Goal: Task Accomplishment & Management: Manage account settings

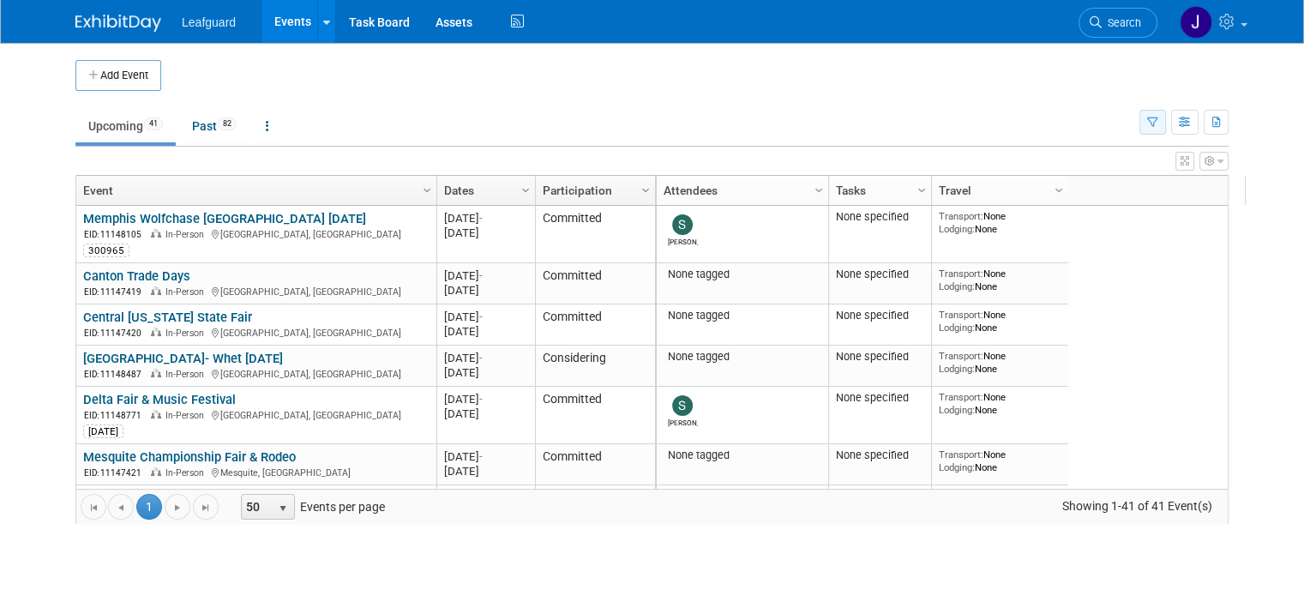
click at [1159, 120] on button "button" at bounding box center [1152, 122] width 27 height 25
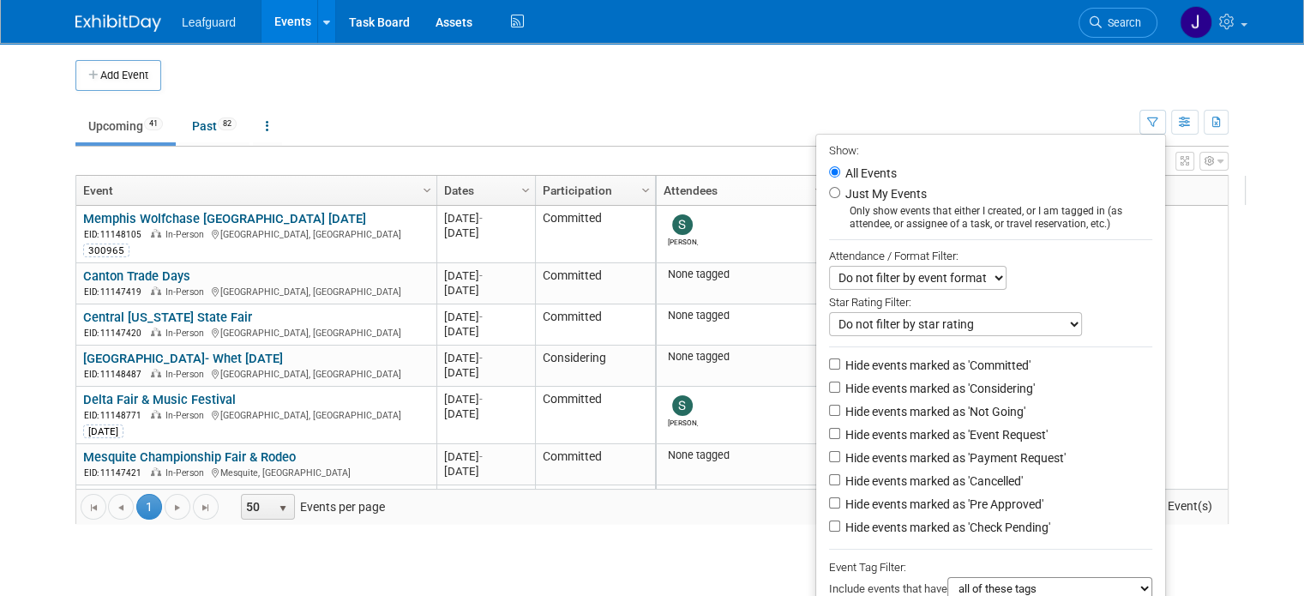
click at [919, 431] on label "Hide events marked as 'Event Request'" at bounding box center [945, 434] width 206 height 17
click at [840, 431] on input "Hide events marked as 'Event Request'" at bounding box center [834, 433] width 11 height 11
checkbox input "true"
click at [962, 443] on li "Hide events marked as 'Event Request'" at bounding box center [990, 435] width 349 height 23
click at [957, 454] on label "Hide events marked as 'Payment Request'" at bounding box center [954, 457] width 224 height 17
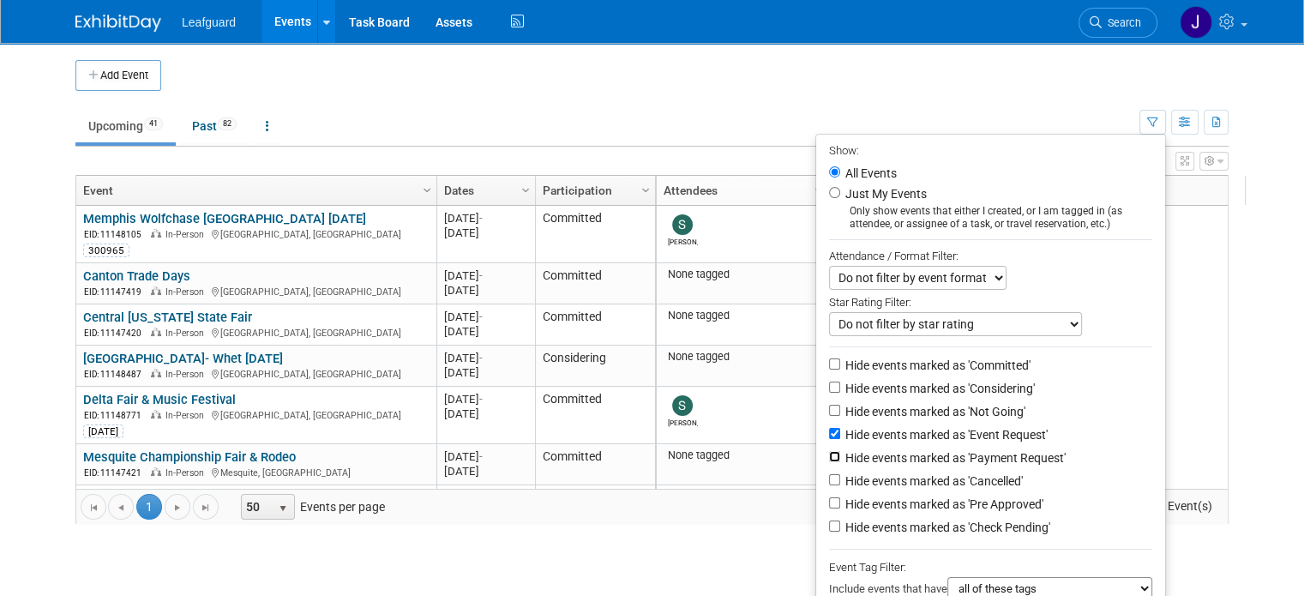
click at [840, 454] on input "Hide events marked as 'Payment Request'" at bounding box center [834, 456] width 11 height 11
checkbox input "true"
click at [968, 504] on label "Hide events marked as 'Pre Approved'" at bounding box center [942, 503] width 201 height 17
click at [840, 504] on input "Hide events marked as 'Pre Approved'" at bounding box center [834, 502] width 11 height 11
checkbox input "true"
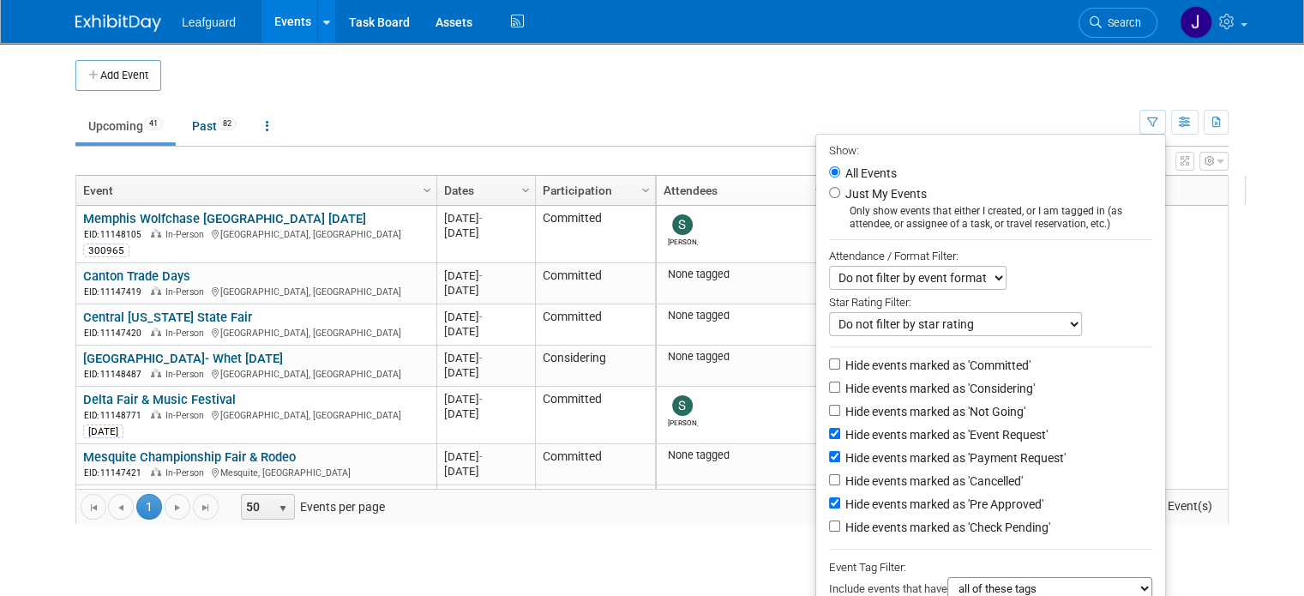
click at [963, 531] on label "Hide events marked as 'Check Pending'" at bounding box center [946, 527] width 208 height 17
click at [840, 531] on input "Hide events marked as 'Check Pending'" at bounding box center [834, 525] width 11 height 11
checkbox input "true"
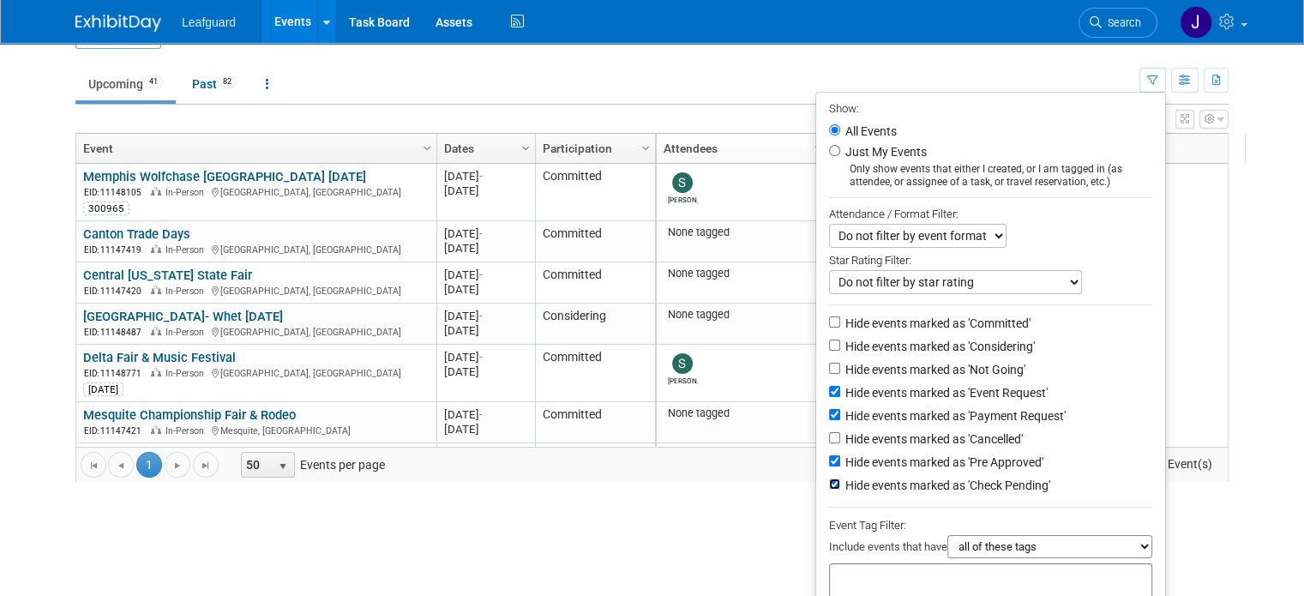
scroll to position [121, 0]
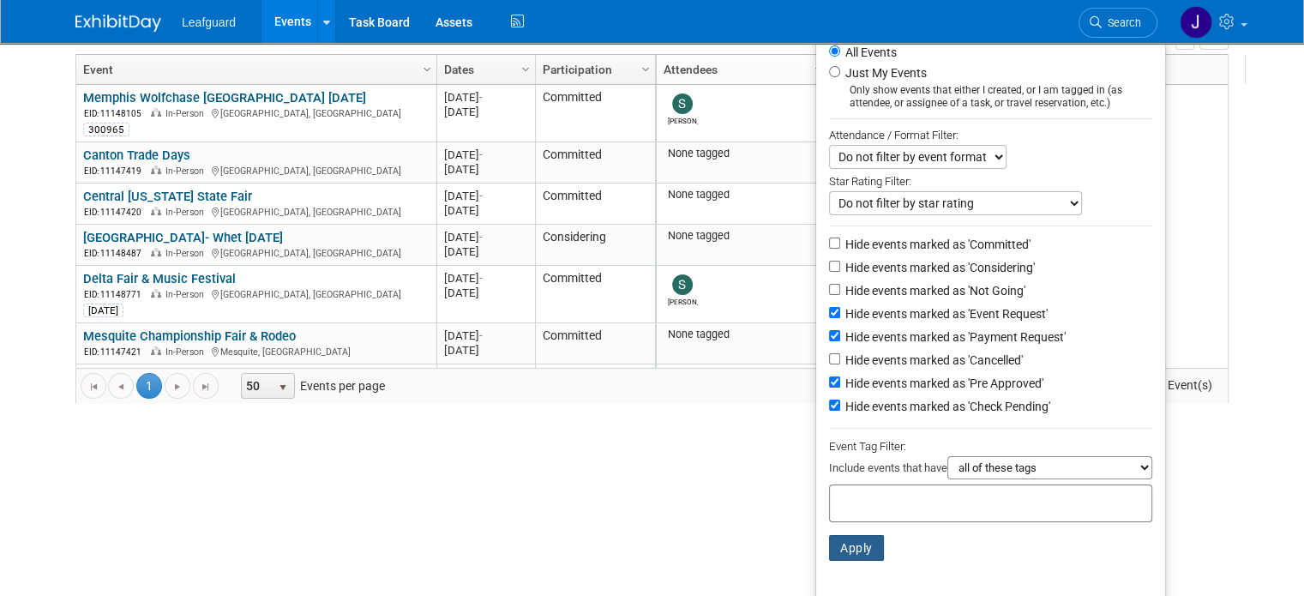
click at [876, 549] on button "Apply" at bounding box center [856, 548] width 55 height 26
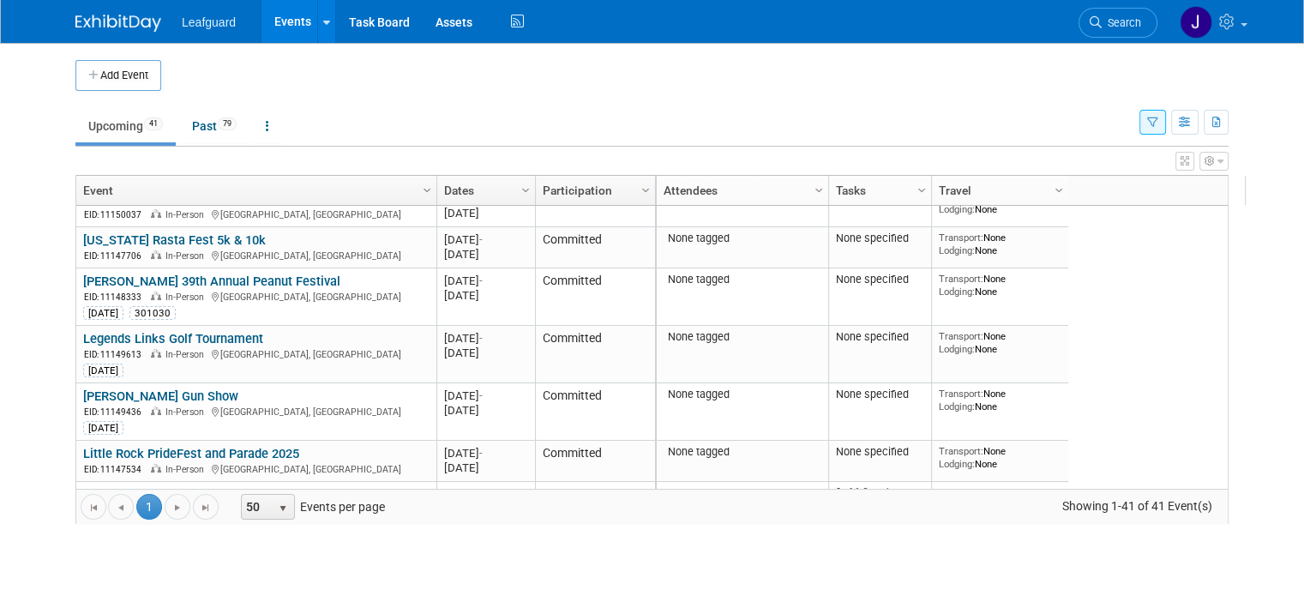
scroll to position [1417, 0]
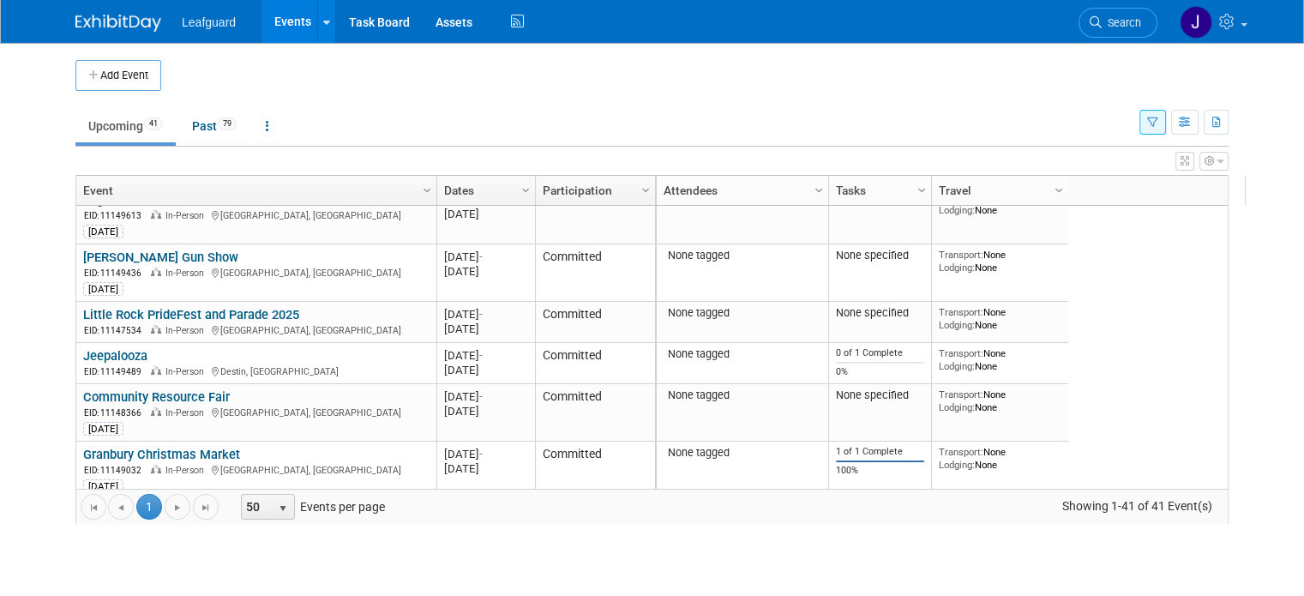
click at [1166, 113] on button "button" at bounding box center [1152, 122] width 27 height 25
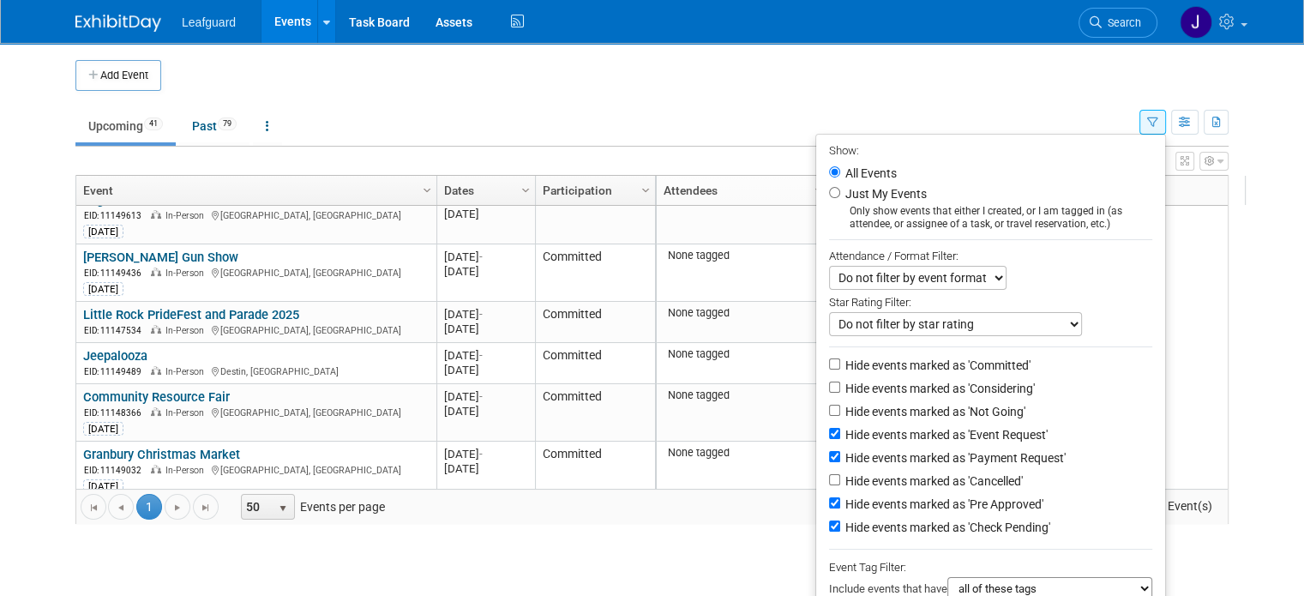
click at [878, 363] on label "Hide events marked as 'Committed'" at bounding box center [936, 365] width 189 height 17
click at [840, 363] on input "Hide events marked as 'Committed'" at bounding box center [834, 363] width 11 height 11
checkbox input "true"
click at [866, 384] on label "Hide events marked as 'Considering'" at bounding box center [938, 388] width 193 height 17
click at [840, 384] on input "Hide events marked as 'Considering'" at bounding box center [834, 386] width 11 height 11
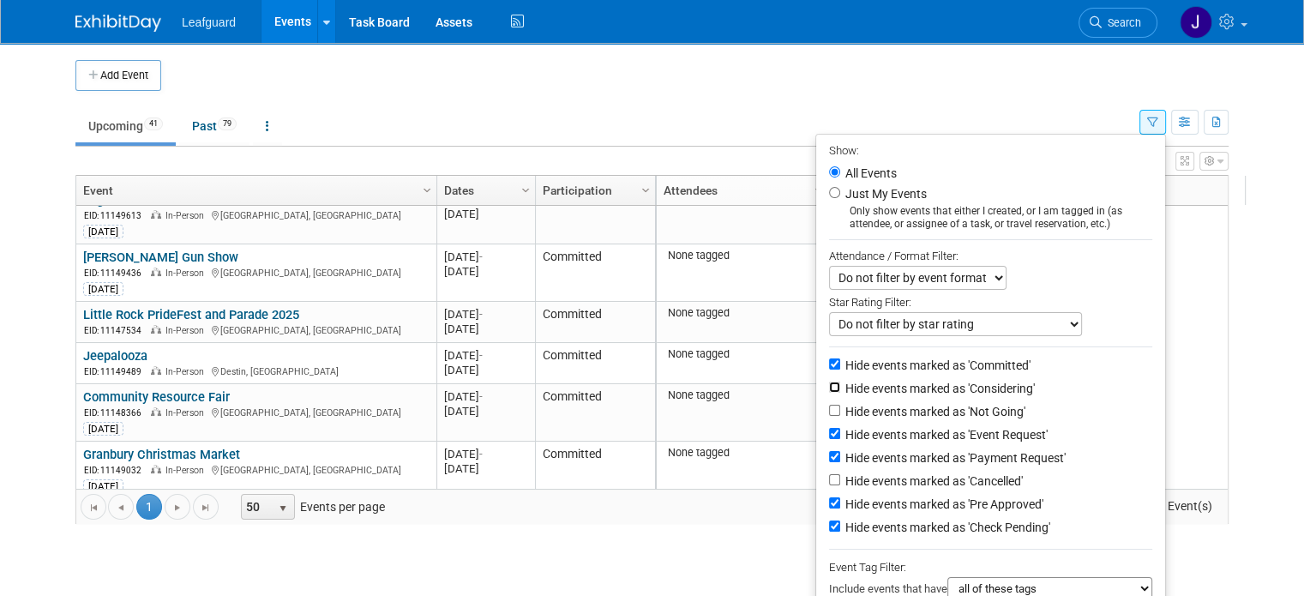
checkbox input "true"
click at [873, 410] on label "Hide events marked as 'Not Going'" at bounding box center [933, 411] width 183 height 17
click at [840, 410] on input "Hide events marked as 'Not Going'" at bounding box center [834, 410] width 11 height 11
checkbox input "true"
click at [867, 427] on label "Hide events marked as 'Event Request'" at bounding box center [945, 434] width 206 height 17
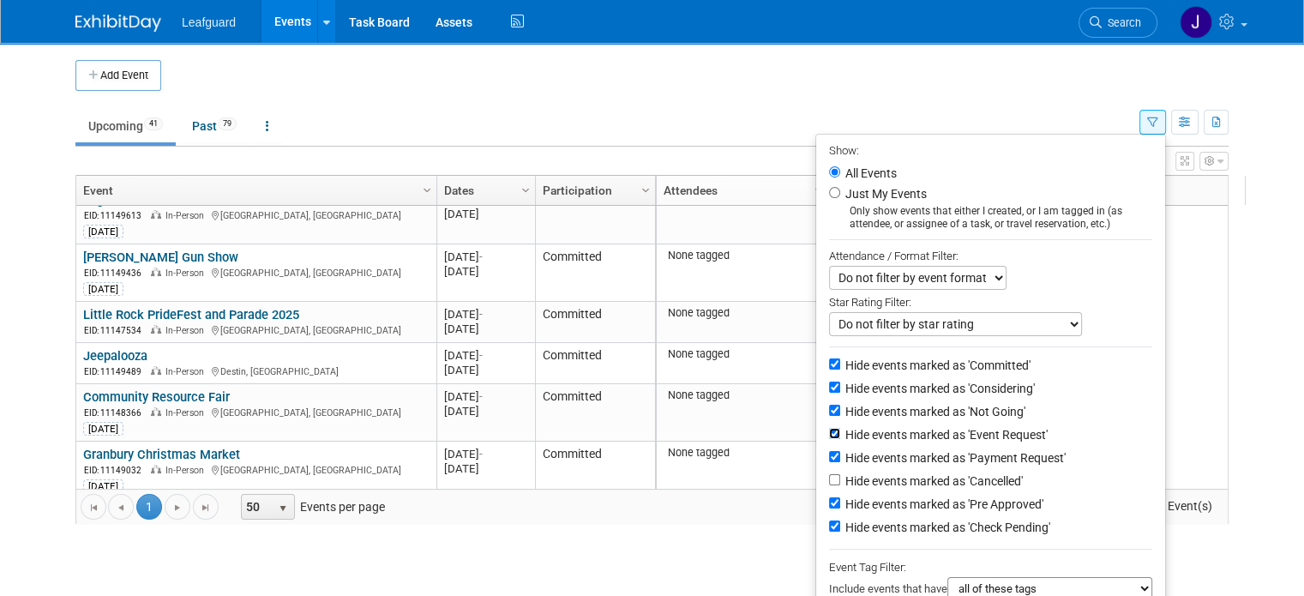
click at [840, 428] on input "Hide events marked as 'Event Request'" at bounding box center [834, 433] width 11 height 11
checkbox input "false"
click at [871, 447] on li "Hide events marked as 'Payment Request'" at bounding box center [990, 458] width 349 height 23
click at [869, 456] on label "Hide events marked as 'Payment Request'" at bounding box center [954, 457] width 224 height 17
click at [840, 456] on input "Hide events marked as 'Payment Request'" at bounding box center [834, 456] width 11 height 11
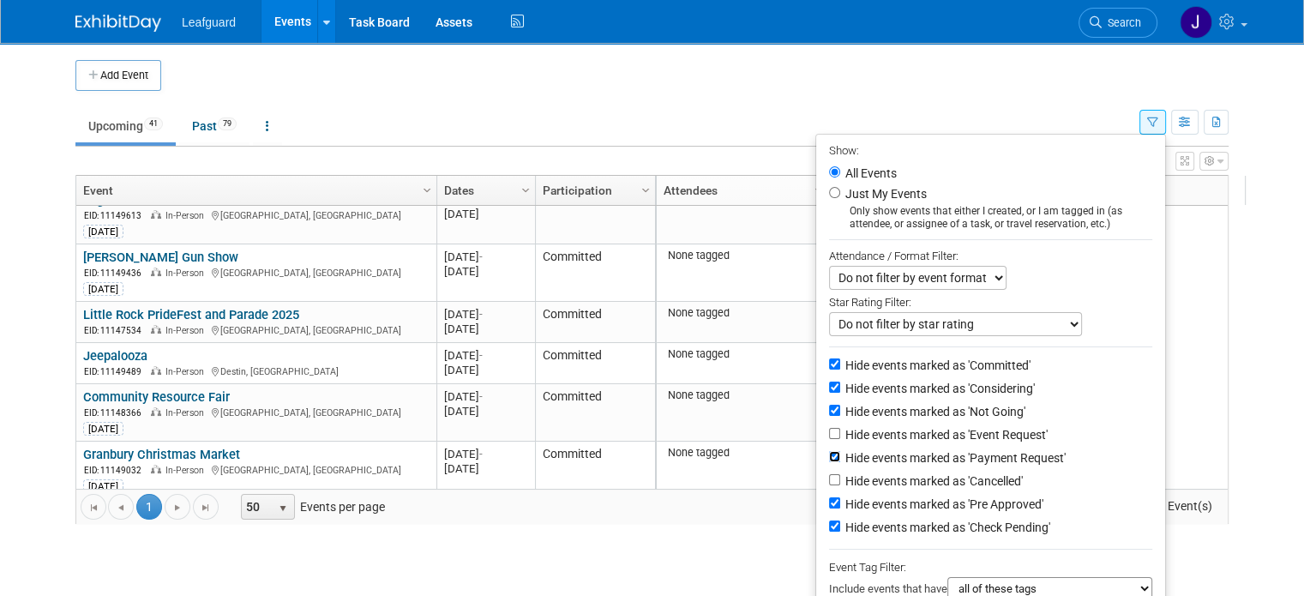
checkbox input "false"
click at [871, 474] on label "Hide events marked as 'Cancelled'" at bounding box center [932, 480] width 181 height 17
click at [840, 474] on input "Hide events marked as 'Cancelled'" at bounding box center [834, 479] width 11 height 11
checkbox input "true"
click at [873, 504] on label "Hide events marked as 'Pre Approved'" at bounding box center [942, 503] width 201 height 17
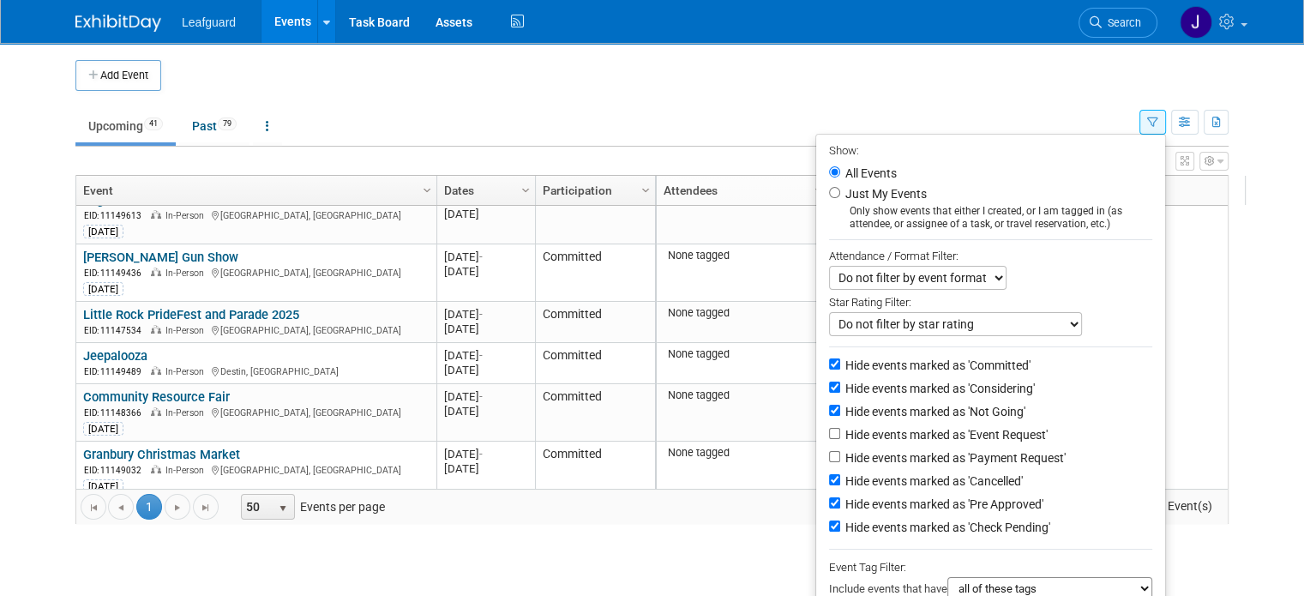
click at [840, 504] on input "Hide events marked as 'Pre Approved'" at bounding box center [834, 502] width 11 height 11
checkbox input "false"
click at [875, 526] on label "Hide events marked as 'Check Pending'" at bounding box center [946, 527] width 208 height 17
click at [840, 526] on input "Hide events marked as 'Check Pending'" at bounding box center [834, 525] width 11 height 11
checkbox input "false"
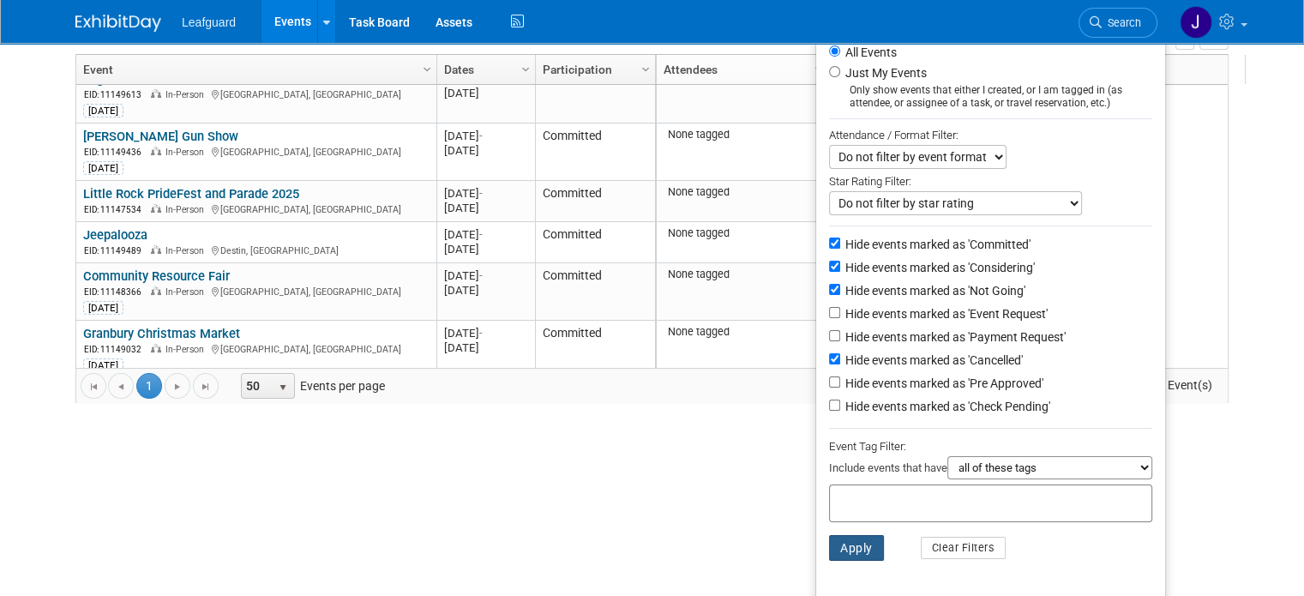
click at [861, 542] on button "Apply" at bounding box center [856, 548] width 55 height 26
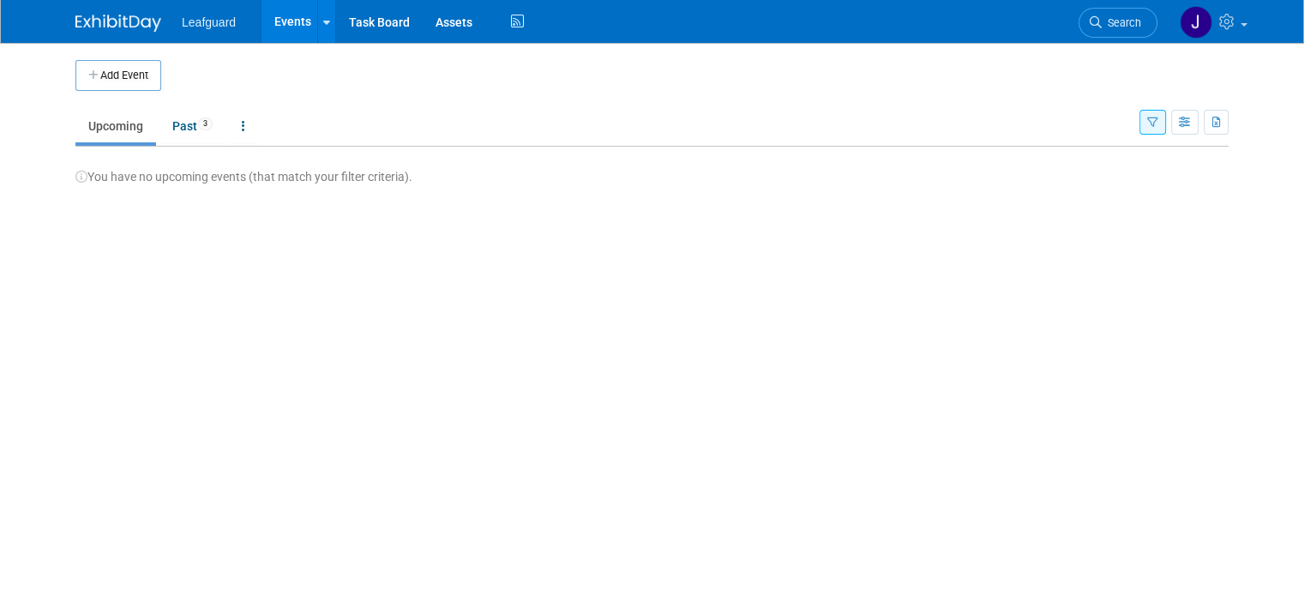
click at [1166, 111] on button "button" at bounding box center [1152, 122] width 27 height 25
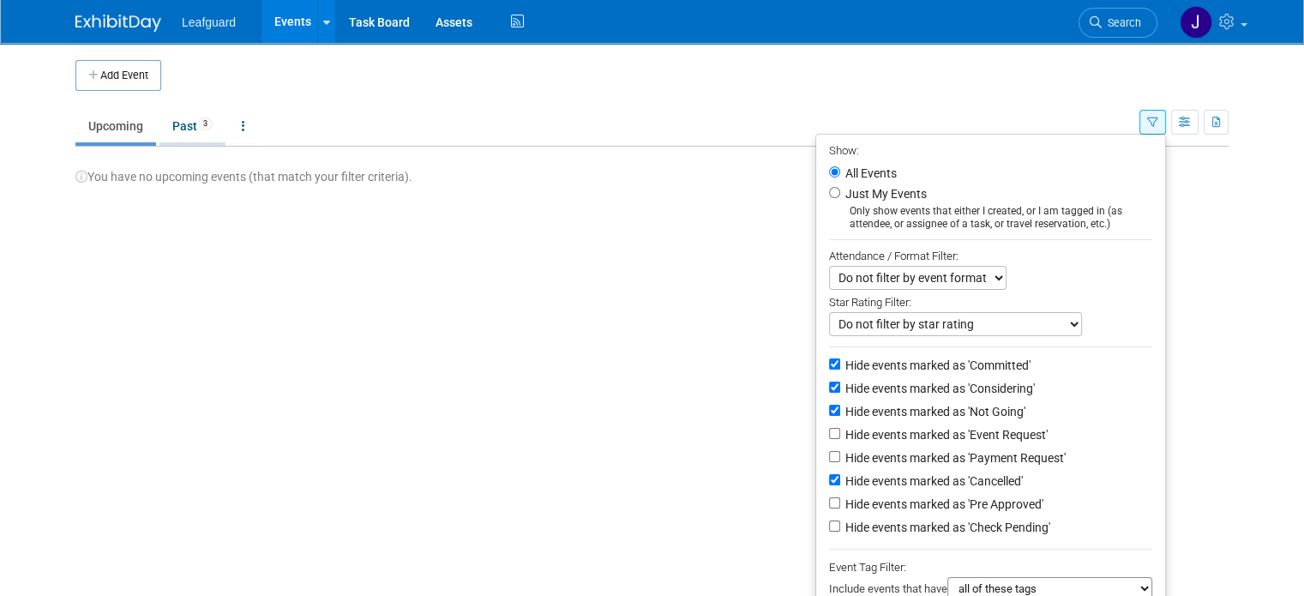
click at [182, 126] on link "Past 3" at bounding box center [192, 126] width 66 height 33
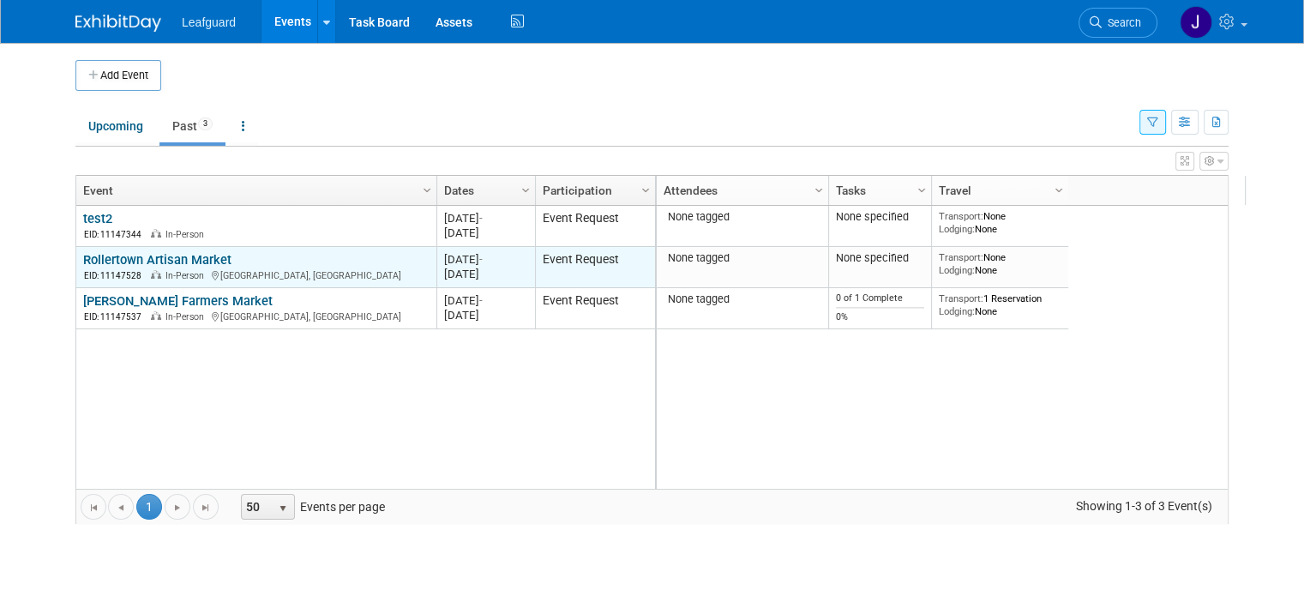
click at [202, 259] on link "Rollertown Artisan Market" at bounding box center [157, 259] width 148 height 15
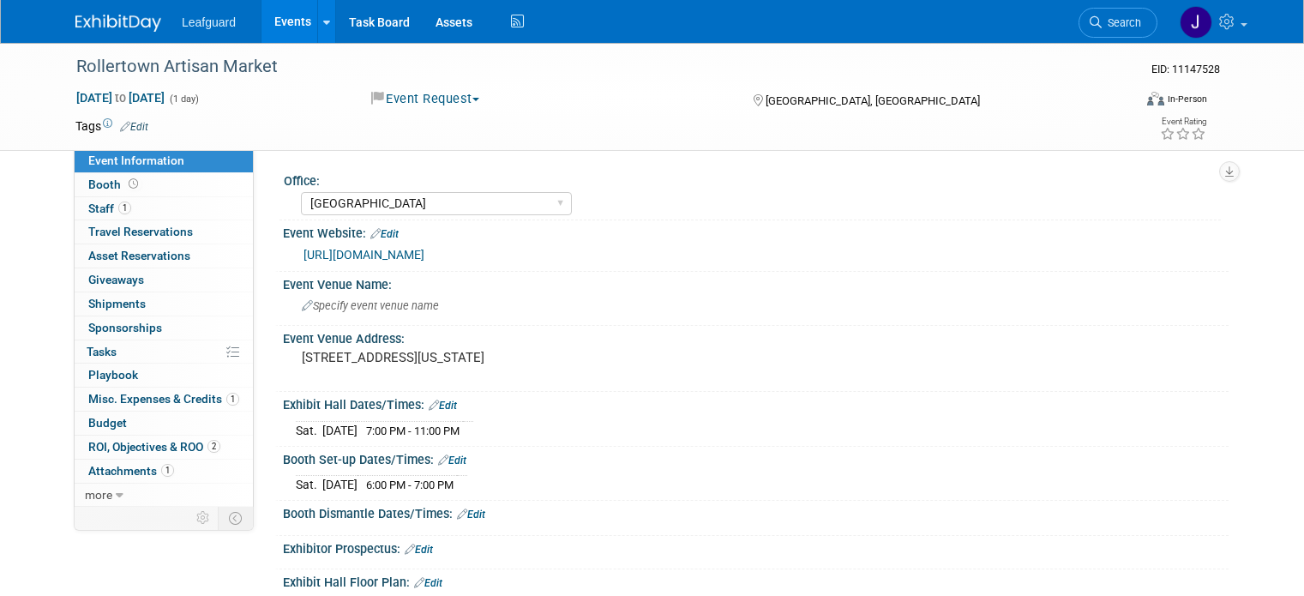
select select "Dallas"
select select "Credit Card"
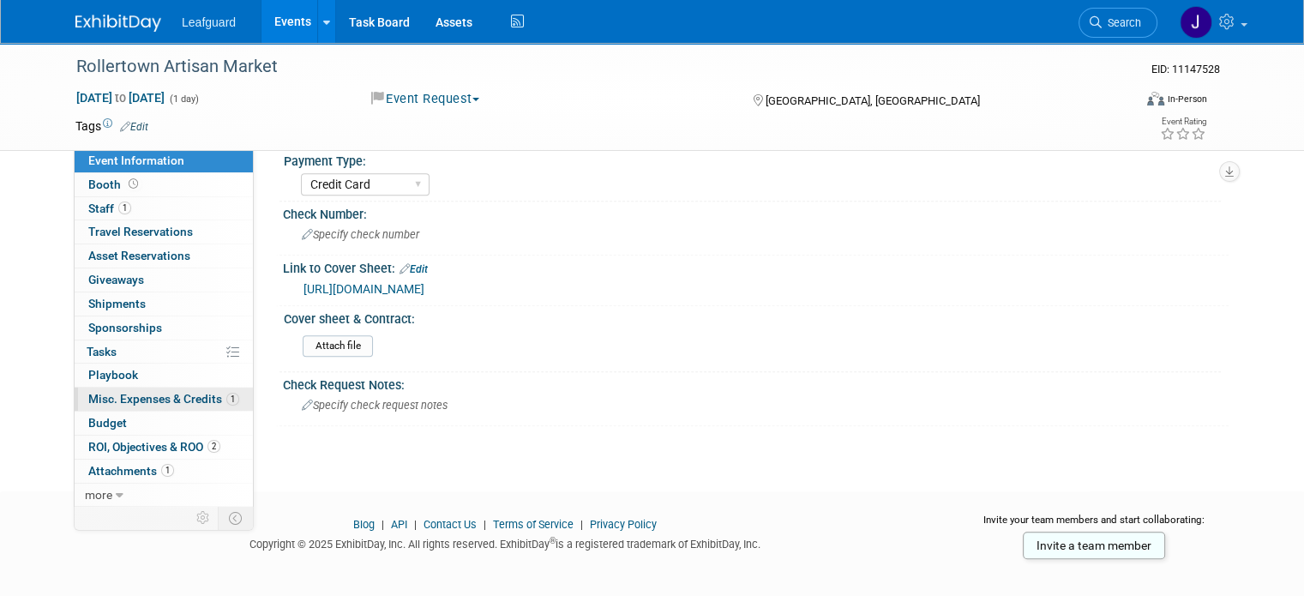
scroll to position [831, 0]
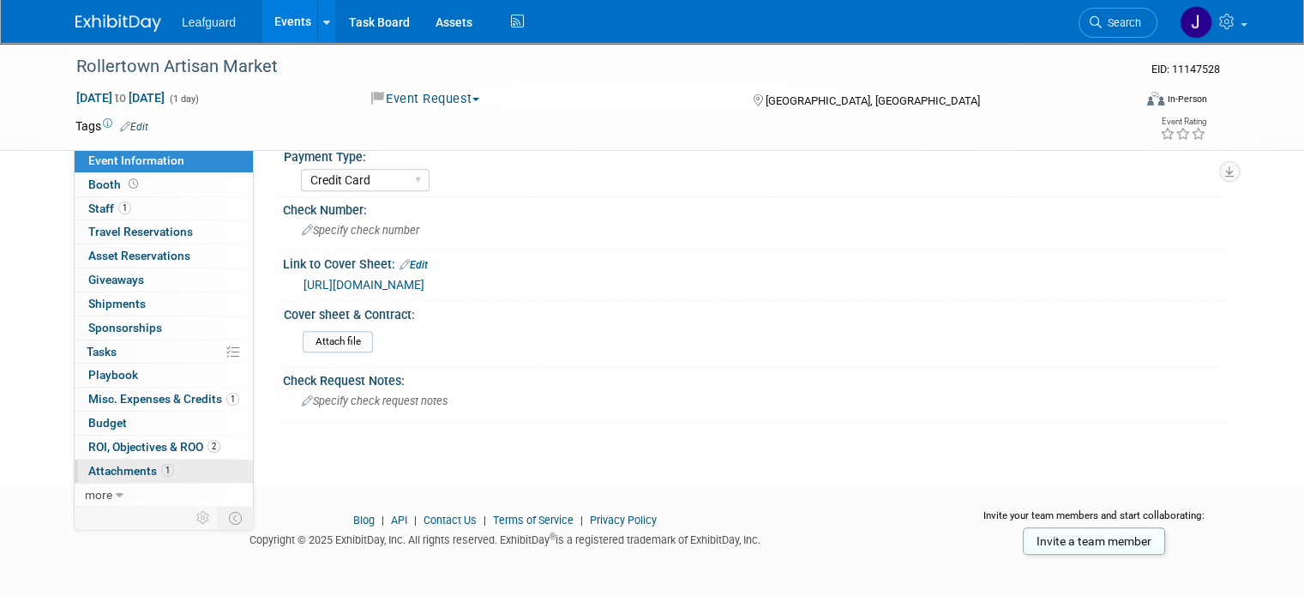
click at [115, 475] on span "Attachments 1" at bounding box center [131, 471] width 86 height 14
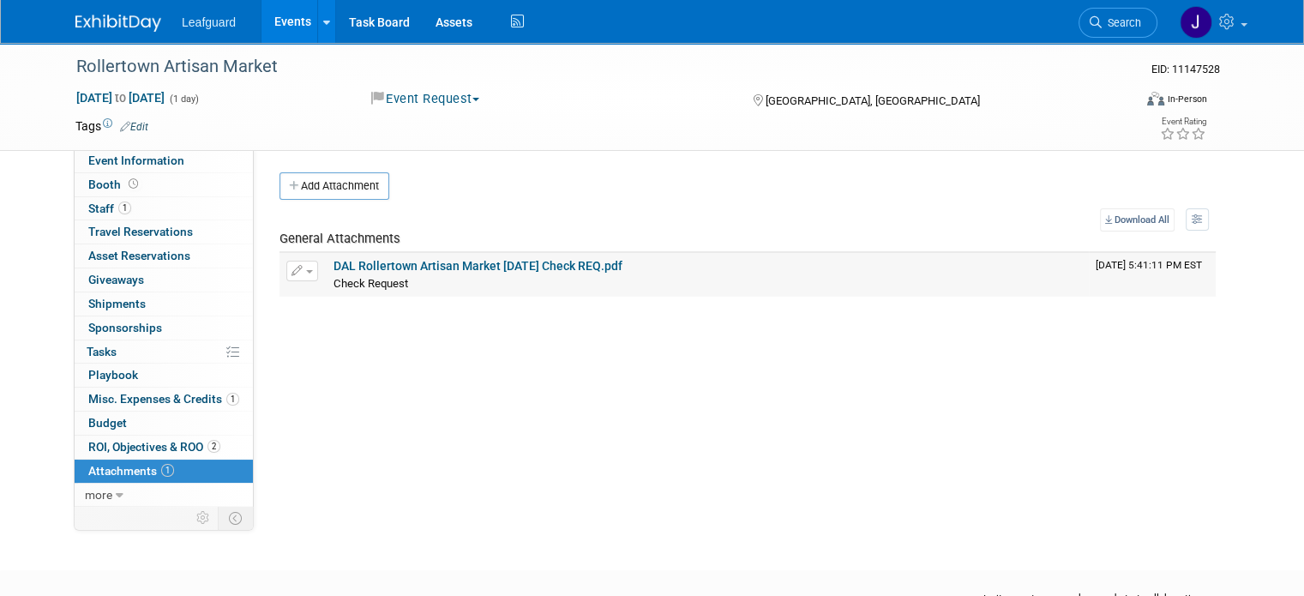
click at [452, 263] on link "DAL Rollertown Artisan Market July 19 2025 Check REQ.pdf" at bounding box center [477, 266] width 289 height 14
click at [408, 103] on button "Event Request" at bounding box center [425, 99] width 121 height 18
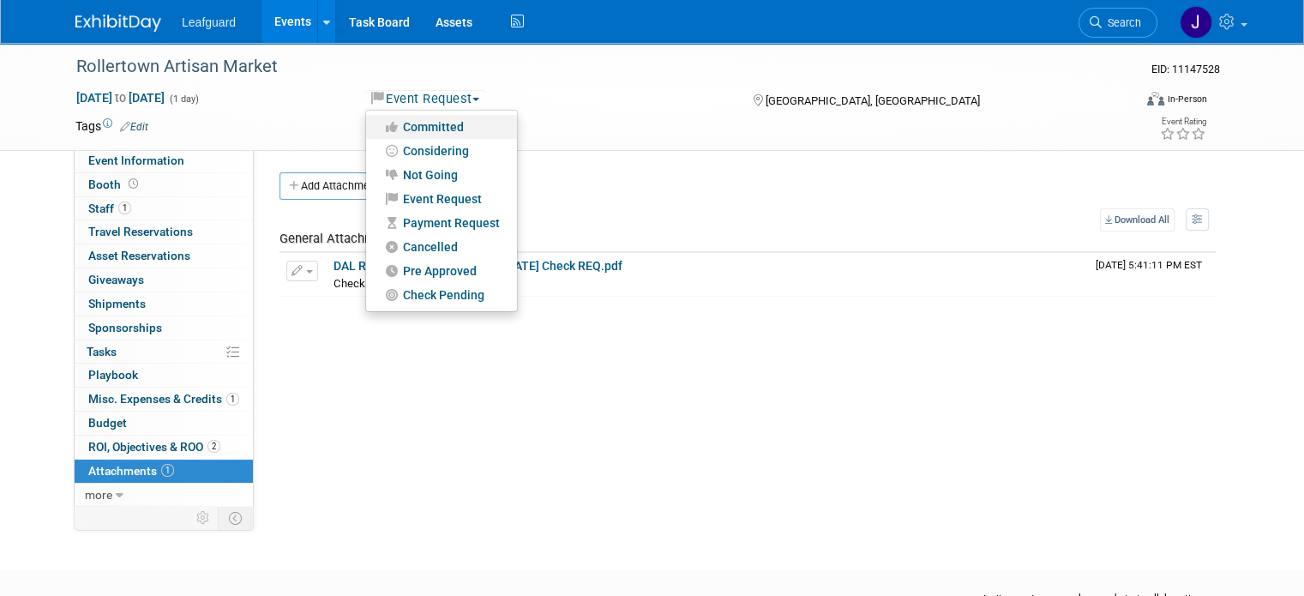
click at [442, 130] on link "Committed" at bounding box center [441, 127] width 151 height 24
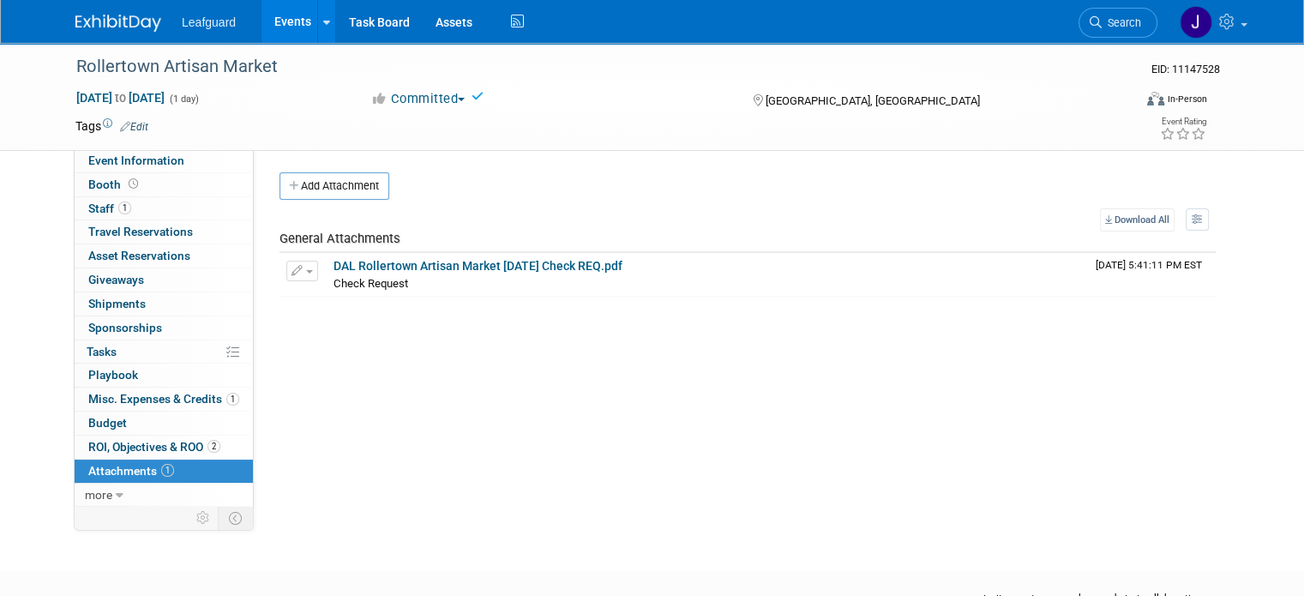
click at [116, 11] on link at bounding box center [128, 15] width 106 height 14
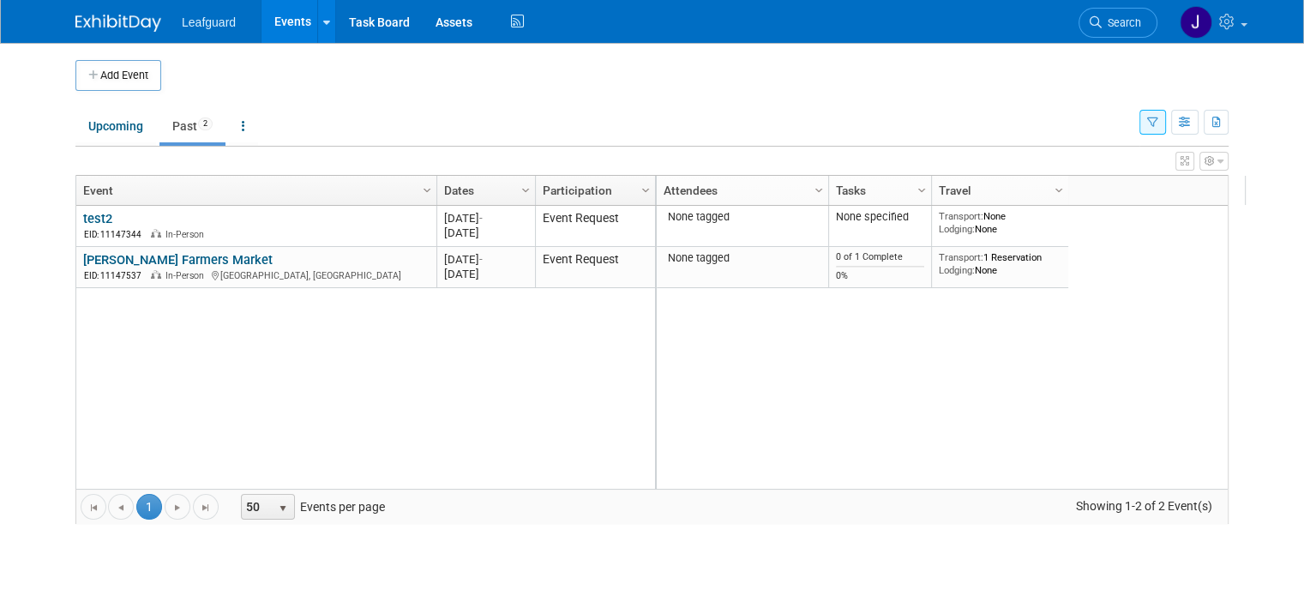
click at [141, 256] on link "[PERSON_NAME] Farmers Market" at bounding box center [177, 259] width 189 height 15
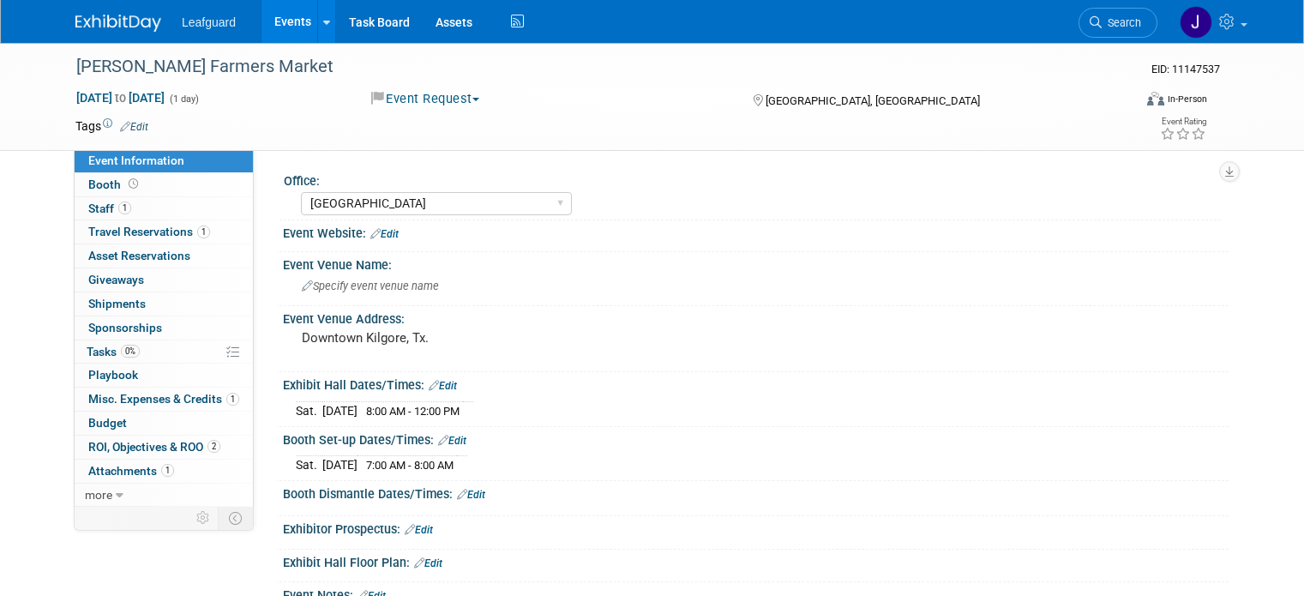
select select "[GEOGRAPHIC_DATA]"
select select "Free"
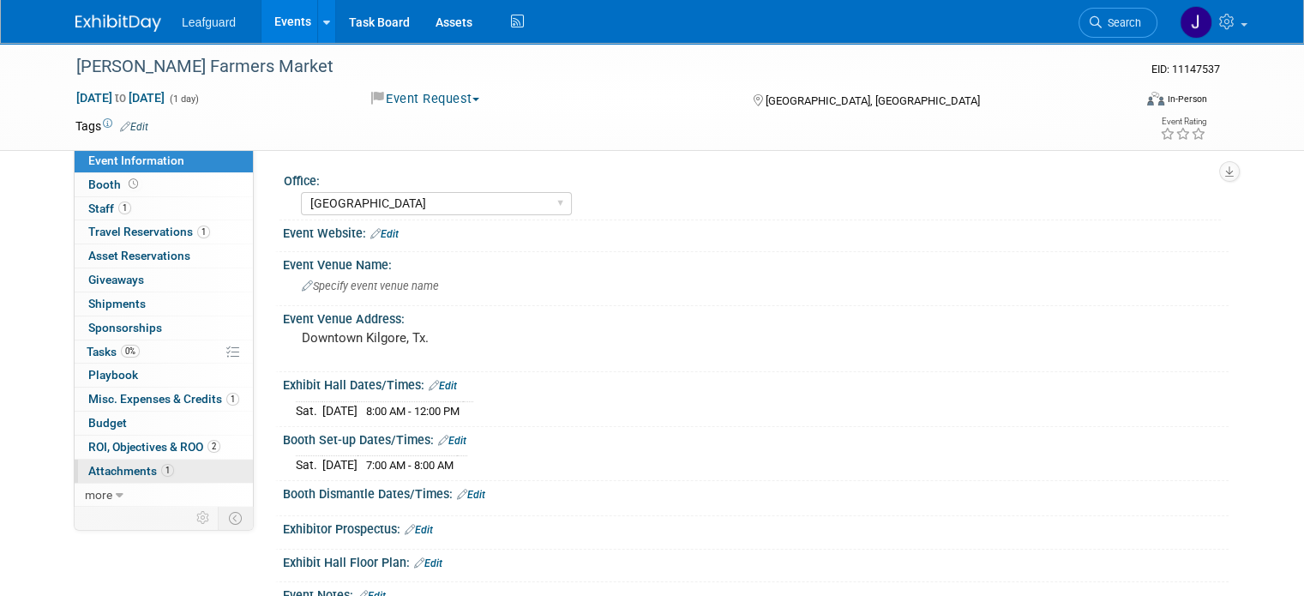
click at [126, 475] on span "Attachments 1" at bounding box center [131, 471] width 86 height 14
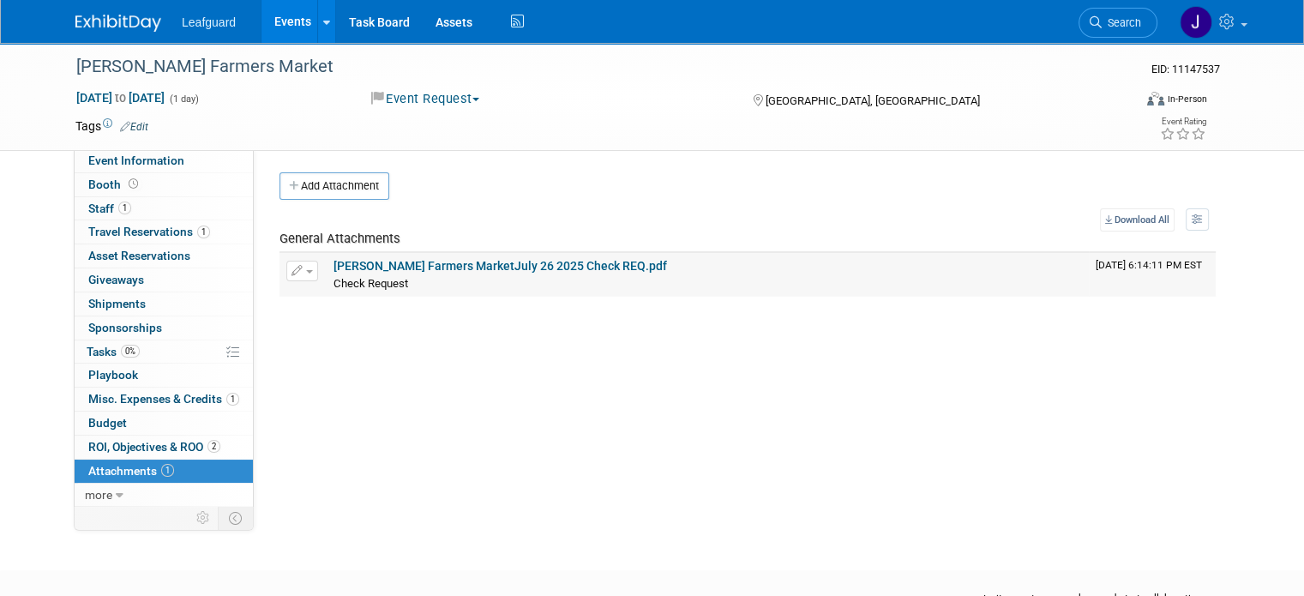
click at [367, 261] on link "[PERSON_NAME] Farmers MarketJuly 26 2025 Check REQ.pdf" at bounding box center [499, 266] width 333 height 14
click at [463, 92] on button "Event Request" at bounding box center [425, 99] width 121 height 18
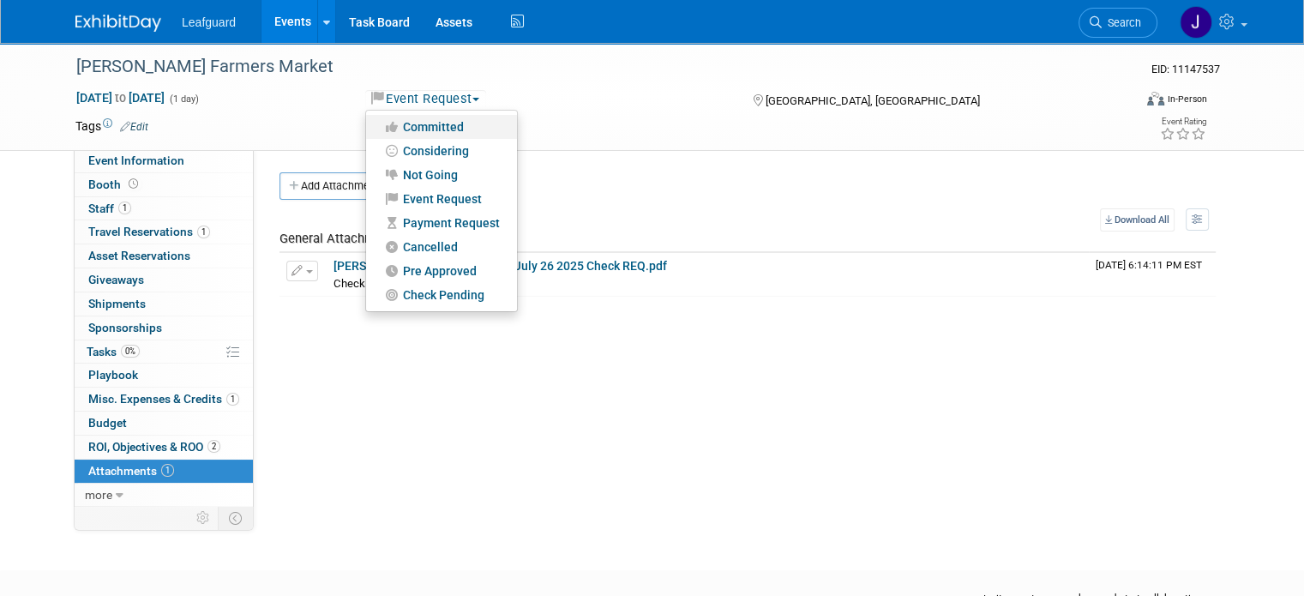
click at [465, 117] on link "Committed" at bounding box center [441, 127] width 151 height 24
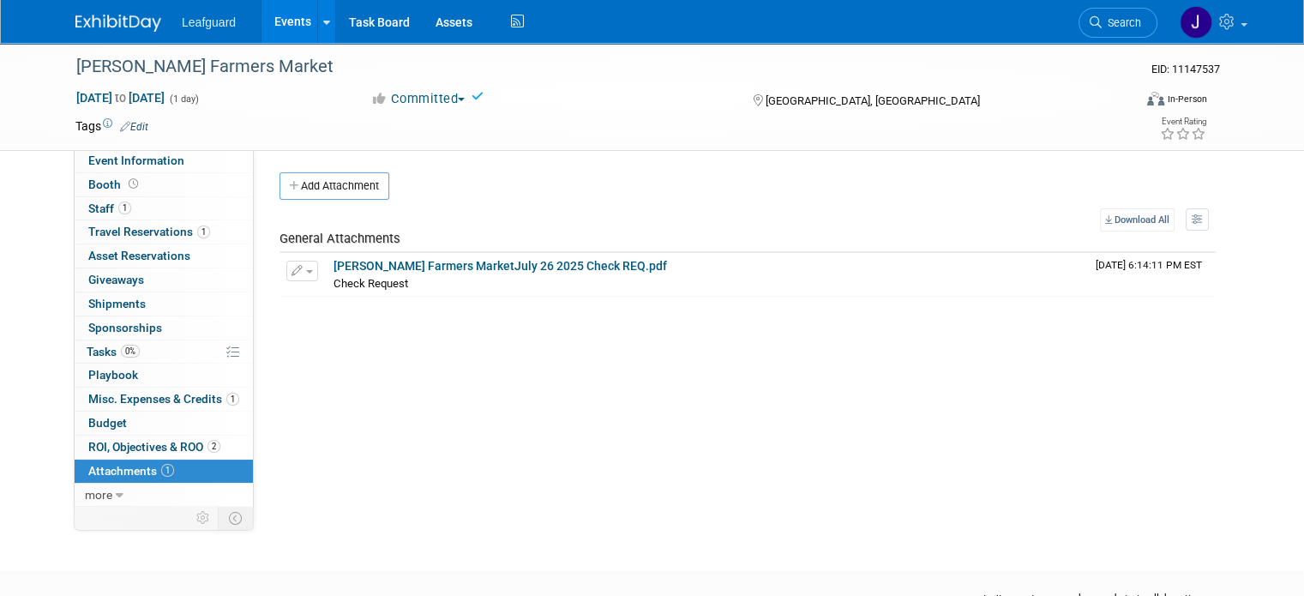
click at [130, 28] on img at bounding box center [118, 23] width 86 height 17
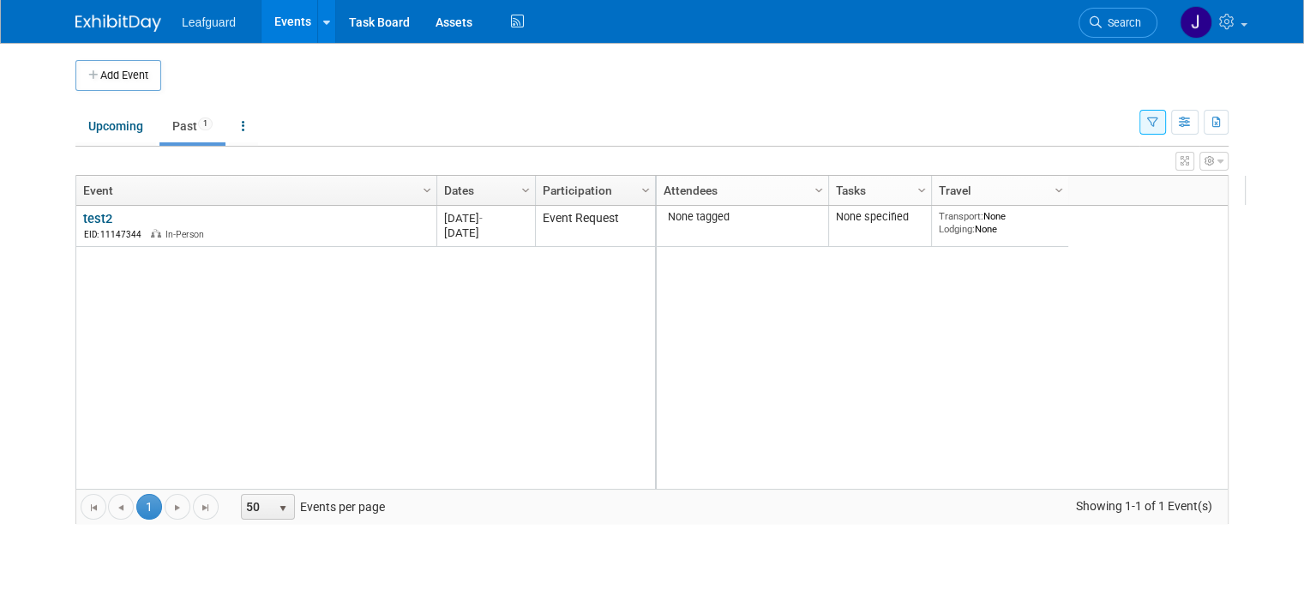
click at [102, 28] on img at bounding box center [118, 23] width 86 height 17
